Goal: Find specific page/section: Find specific page/section

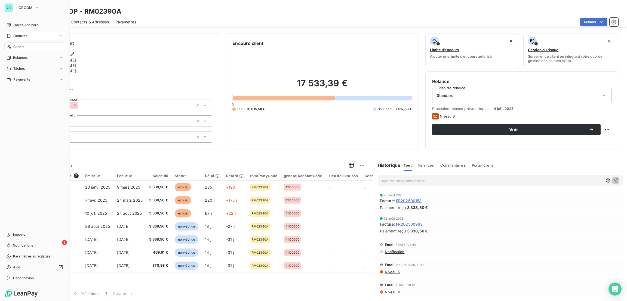
click at [21, 35] on span "Factures" at bounding box center [20, 35] width 14 height 5
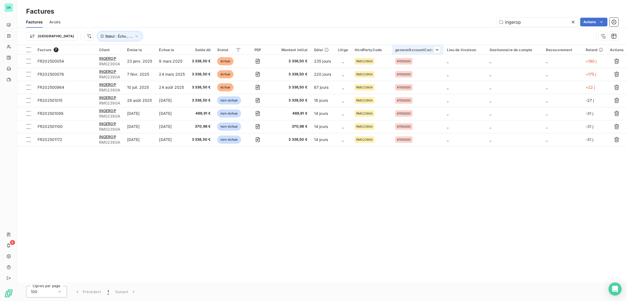
drag, startPoint x: 527, startPoint y: 24, endPoint x: 414, endPoint y: 45, distance: 114.5
click at [414, 45] on div "Factures Factures Avoirs ingerop Actions Trier Statut : Échu , ... Facture 7 Cl…" at bounding box center [321, 150] width 609 height 301
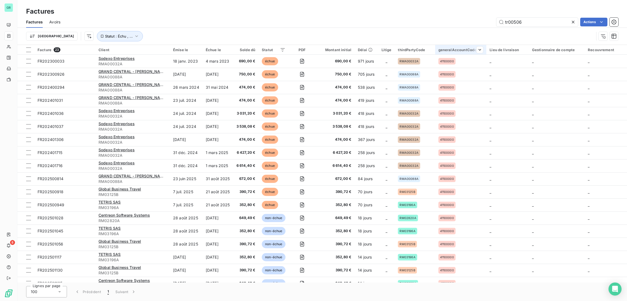
type input "tr00506"
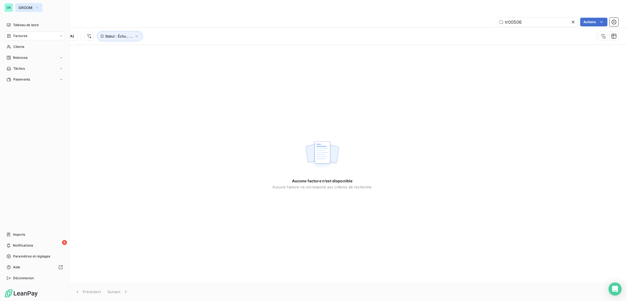
click at [24, 7] on span "GROOM" at bounding box center [25, 7] width 14 height 4
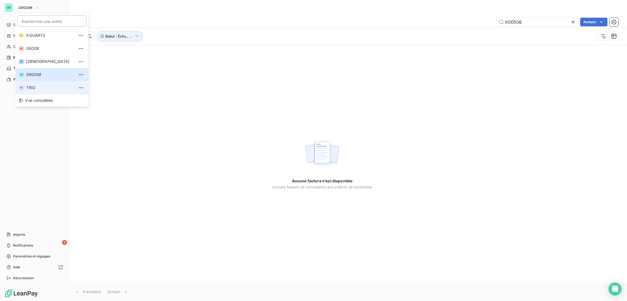
click at [35, 87] on span "TRIO" at bounding box center [50, 87] width 48 height 5
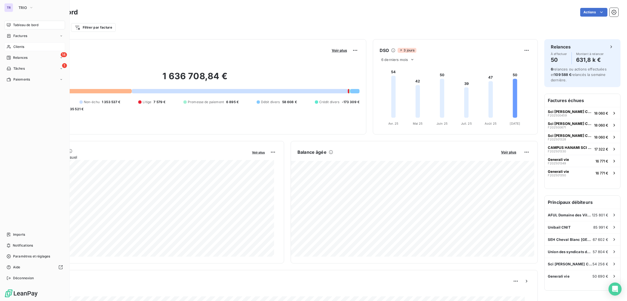
click at [21, 44] on span "Clients" at bounding box center [18, 46] width 11 height 5
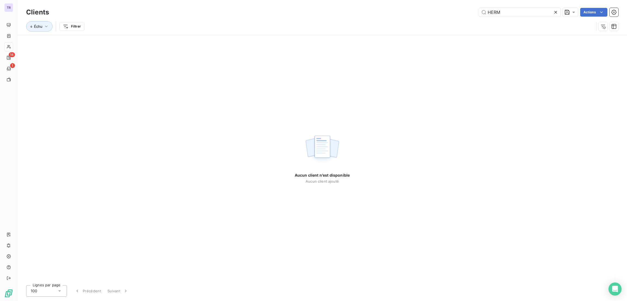
drag, startPoint x: 521, startPoint y: 12, endPoint x: 346, endPoint y: 33, distance: 175.9
click at [346, 33] on div "Clients HERM Actions Échu Filtrer" at bounding box center [322, 21] width 592 height 28
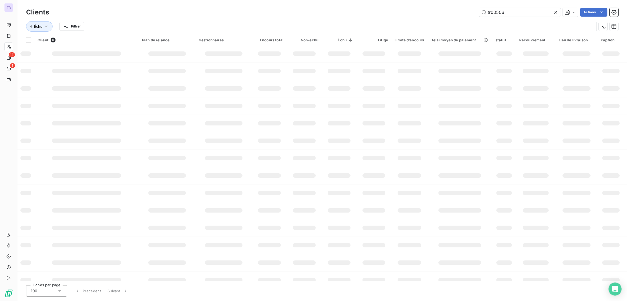
type input "tr00506"
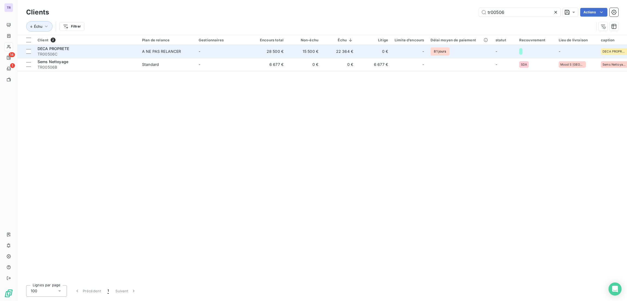
click at [68, 51] on span "TR00506C" at bounding box center [87, 53] width 98 height 5
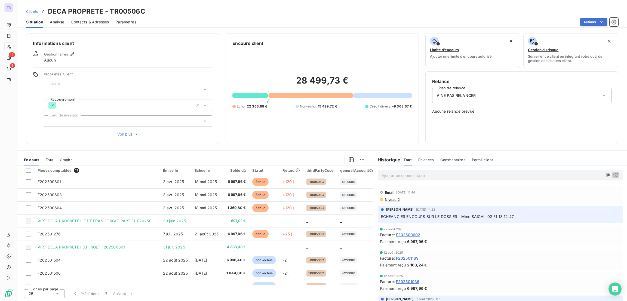
click at [374, 220] on div "[PERSON_NAME] [DATE] 14:23 ECHEANCIER ENCOURS SUR LE DOSSIER - Mme SAIGHI -02 5…" at bounding box center [500, 214] width 254 height 19
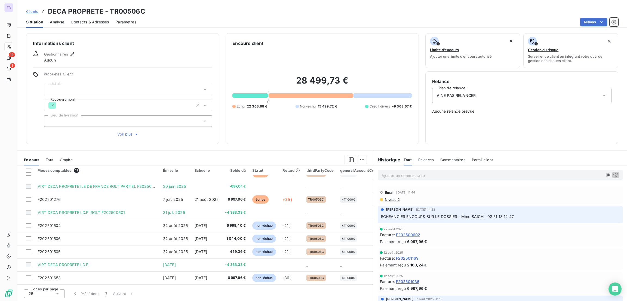
scroll to position [36, 0]
click at [76, 56] on div "Gestionnaires Aucun" at bounding box center [122, 57] width 179 height 12
click at [70, 52] on icon "button" at bounding box center [72, 53] width 5 height 5
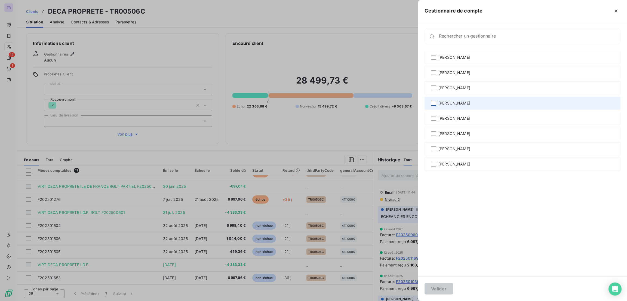
click at [433, 104] on div at bounding box center [433, 103] width 5 height 5
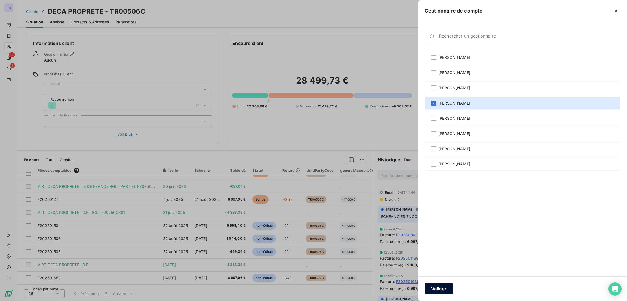
click at [434, 290] on button "Valider" at bounding box center [438, 288] width 29 height 11
